Goal: Navigation & Orientation: Find specific page/section

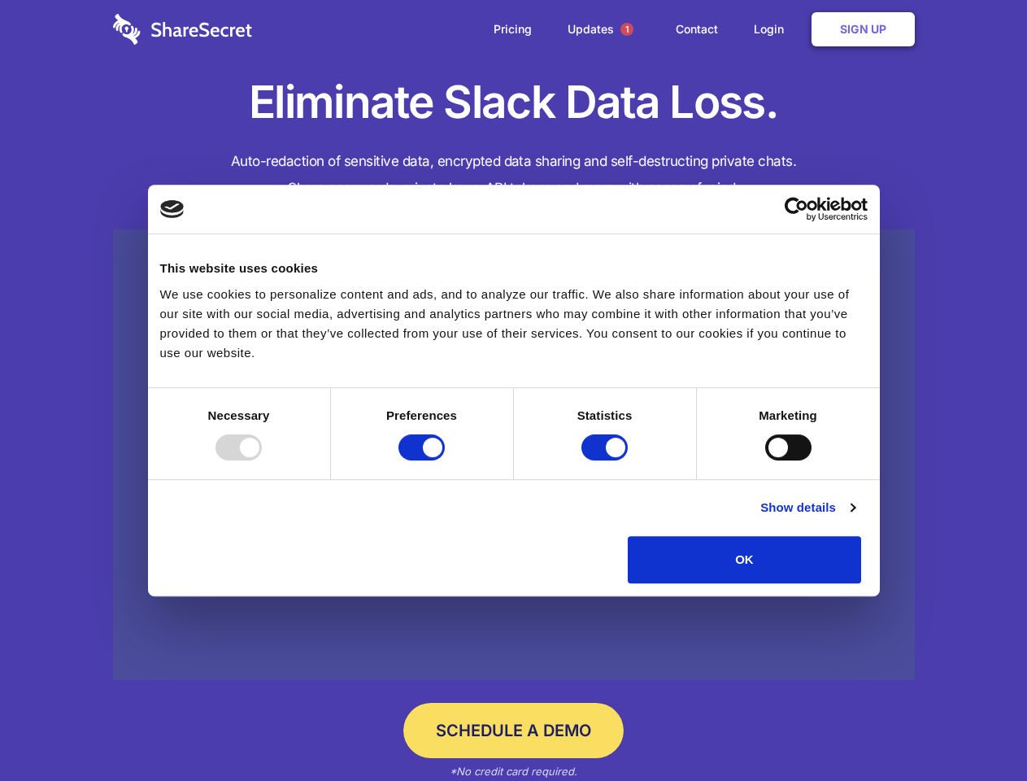
click at [262, 460] on div at bounding box center [238, 447] width 46 height 26
click at [445, 460] on input "Preferences" at bounding box center [421, 447] width 46 height 26
checkbox input "false"
click at [607, 460] on input "Statistics" at bounding box center [604, 447] width 46 height 26
checkbox input "false"
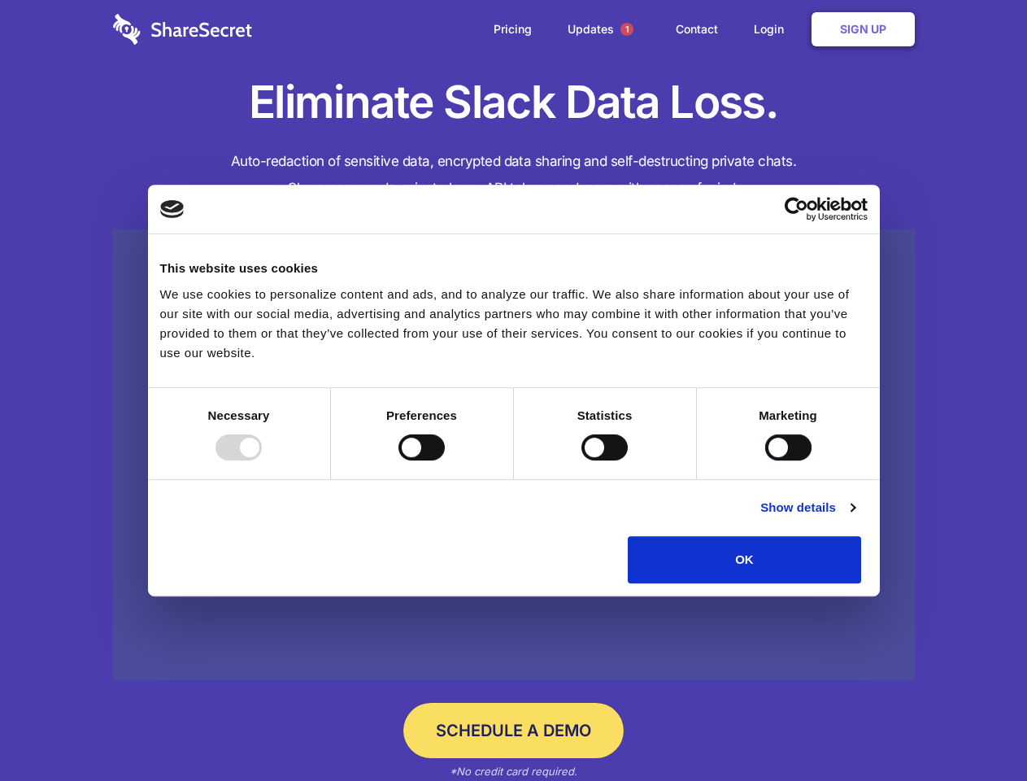
click at [765, 460] on input "Marketing" at bounding box center [788, 447] width 46 height 26
checkbox input "true"
click at [855, 517] on link "Show details" at bounding box center [807, 508] width 94 height 20
click at [0, 0] on li "Necessary 7 Necessary cookies help make a website usable by enabling basic func…" at bounding box center [0, 0] width 0 height 0
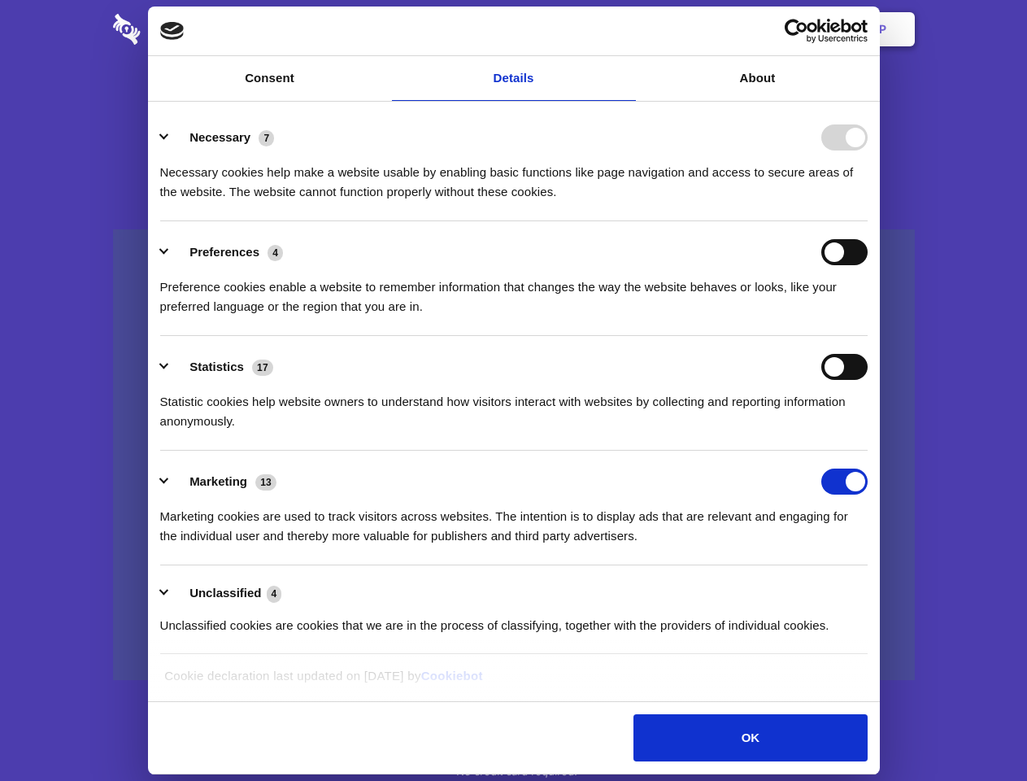
click at [626, 29] on span "1" at bounding box center [626, 29] width 13 height 13
